Goal: Task Accomplishment & Management: Complete application form

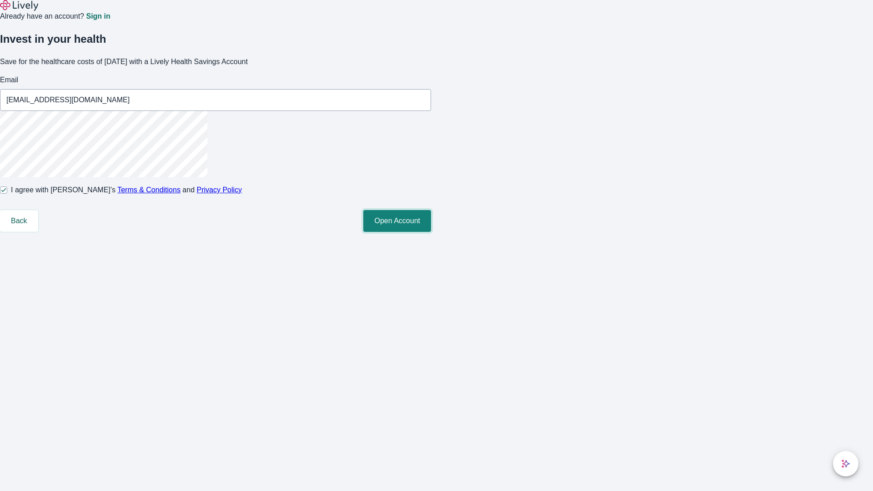
click at [431, 232] on button "Open Account" at bounding box center [397, 221] width 68 height 22
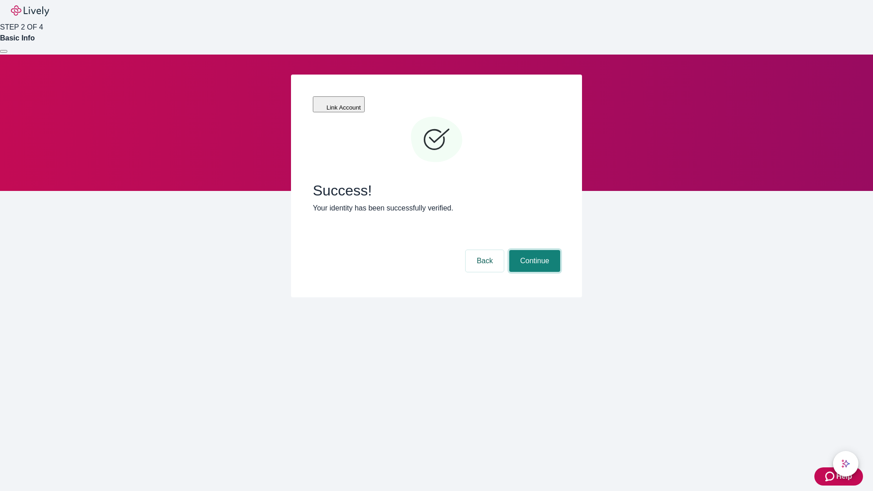
click at [533, 250] on button "Continue" at bounding box center [534, 261] width 51 height 22
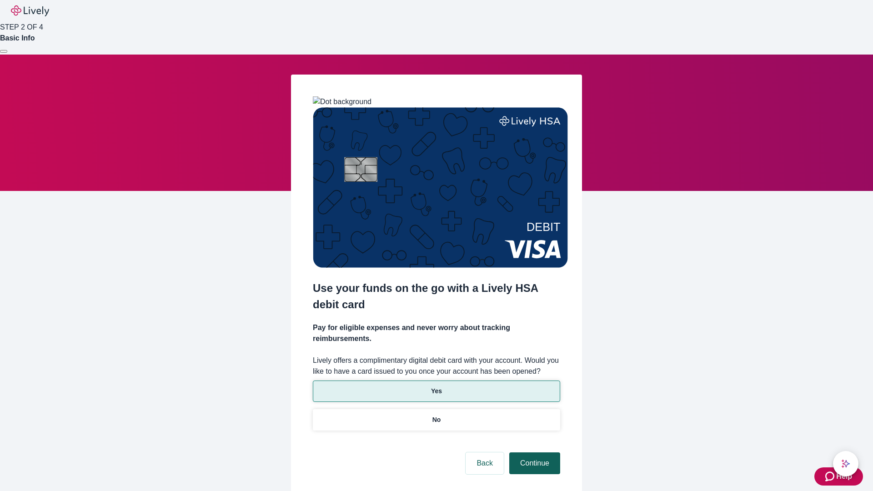
click at [436, 386] on p "Yes" at bounding box center [436, 391] width 11 height 10
click at [533, 452] on button "Continue" at bounding box center [534, 463] width 51 height 22
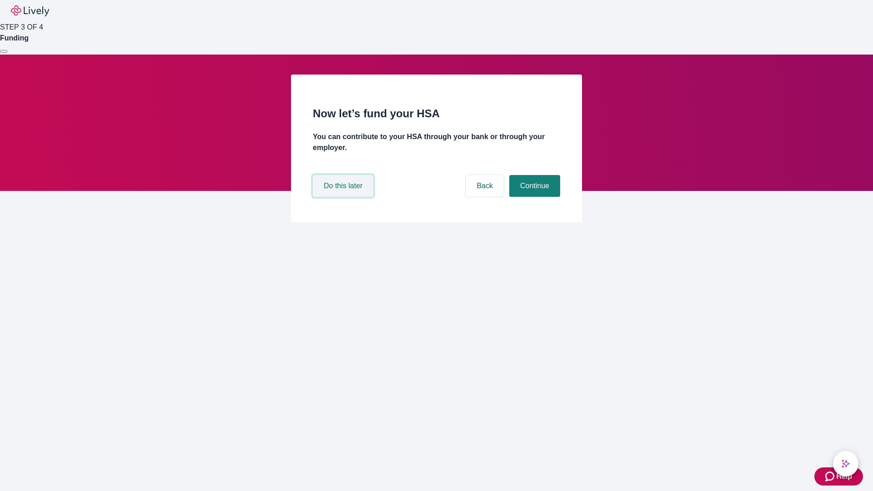
click at [344, 197] on button "Do this later" at bounding box center [343, 186] width 60 height 22
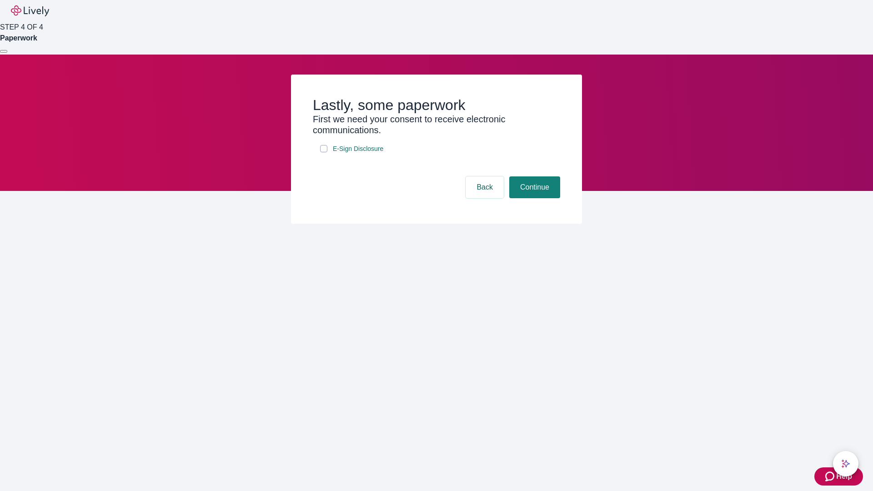
click at [324, 152] on input "E-Sign Disclosure" at bounding box center [323, 148] width 7 height 7
checkbox input "true"
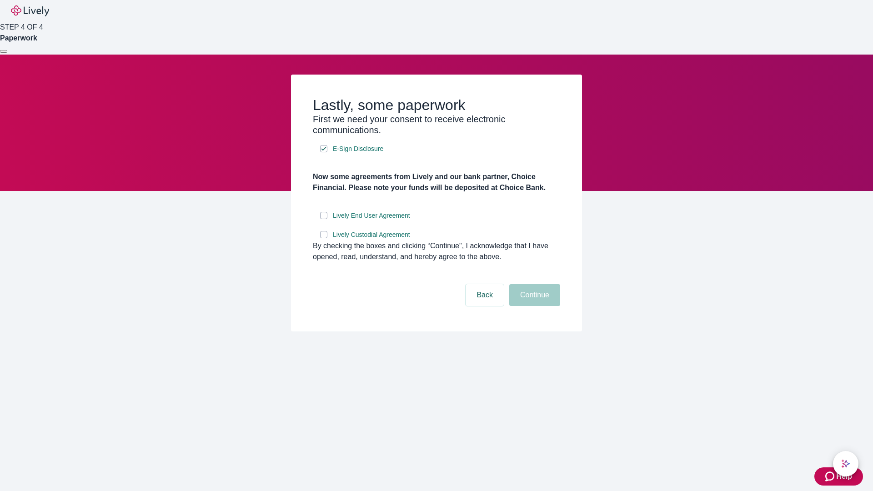
click at [324, 219] on input "Lively End User Agreement" at bounding box center [323, 215] width 7 height 7
checkbox input "true"
click at [324, 238] on input "Lively Custodial Agreement" at bounding box center [323, 234] width 7 height 7
checkbox input "true"
click at [533, 306] on button "Continue" at bounding box center [534, 295] width 51 height 22
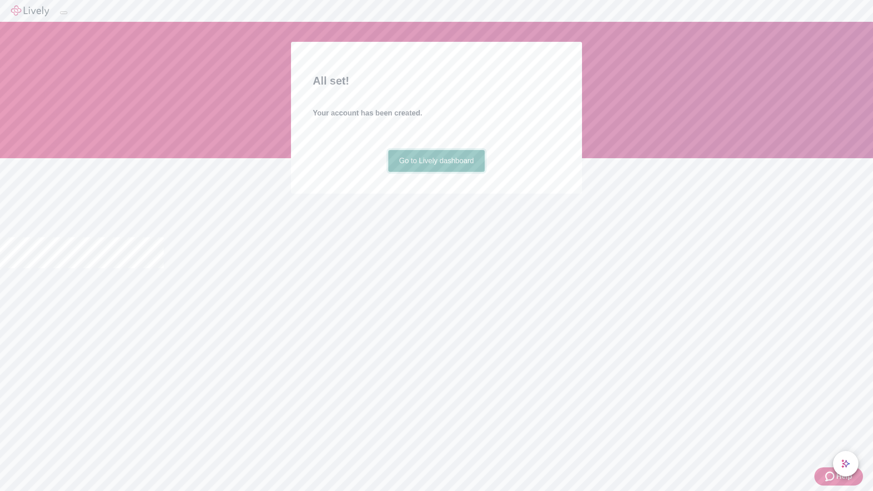
click at [436, 172] on link "Go to Lively dashboard" at bounding box center [436, 161] width 97 height 22
